Goal: Find specific page/section: Find specific page/section

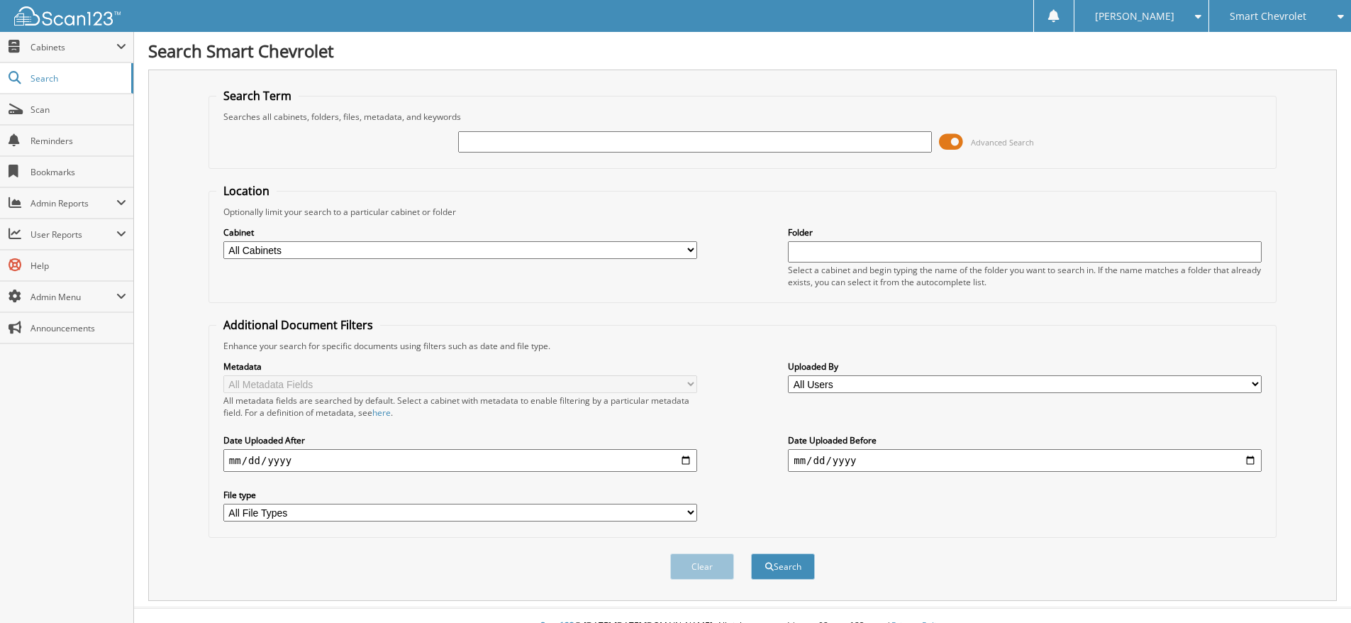
drag, startPoint x: 0, startPoint y: 0, endPoint x: 769, endPoint y: 148, distance: 782.9
click at [769, 148] on input "text" at bounding box center [695, 141] width 474 height 21
type input "306529"
click at [751, 553] on button "Search" at bounding box center [783, 566] width 64 height 26
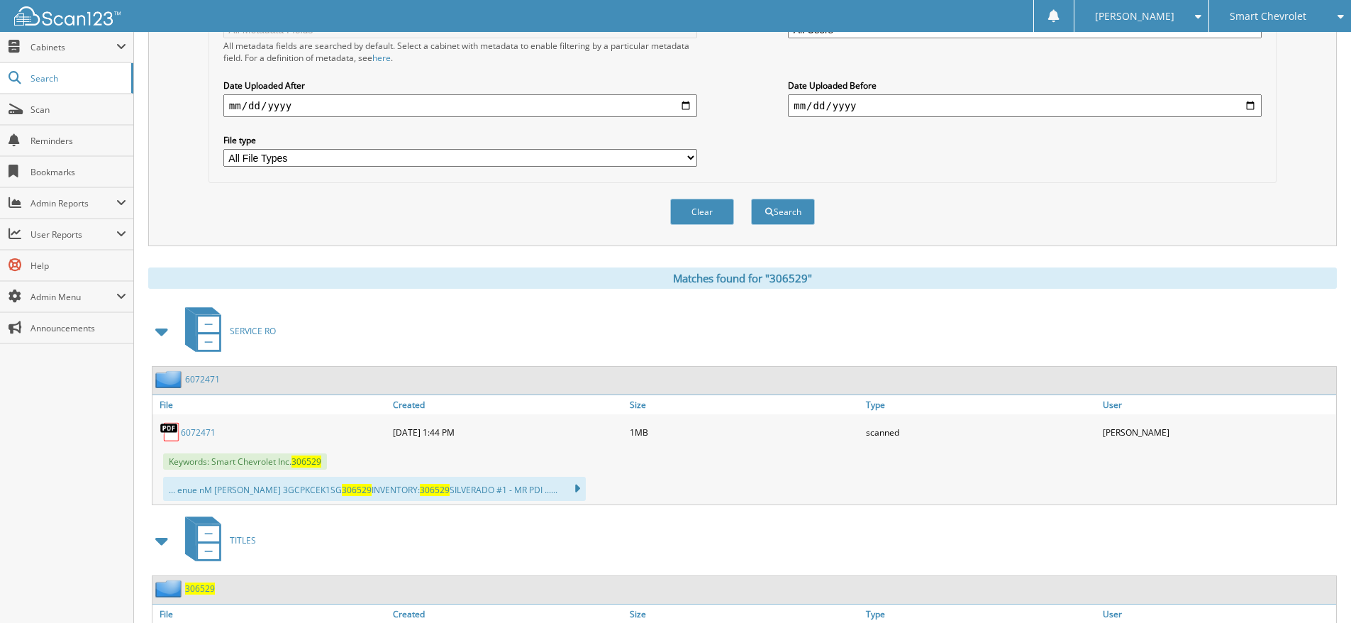
scroll to position [644, 0]
